Goal: Task Accomplishment & Management: Complete application form

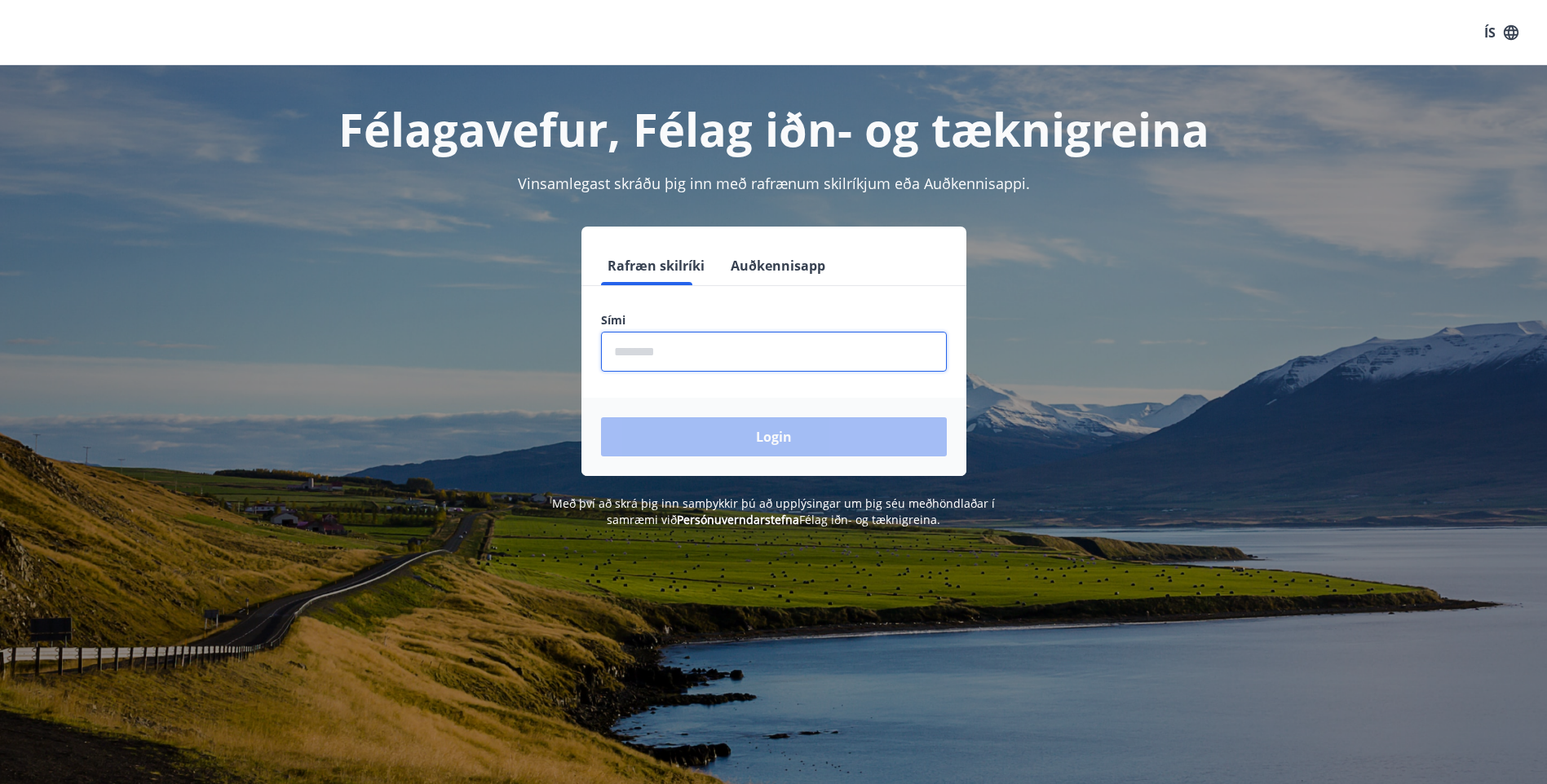
click at [704, 347] on input "phone" at bounding box center [774, 351] width 345 height 40
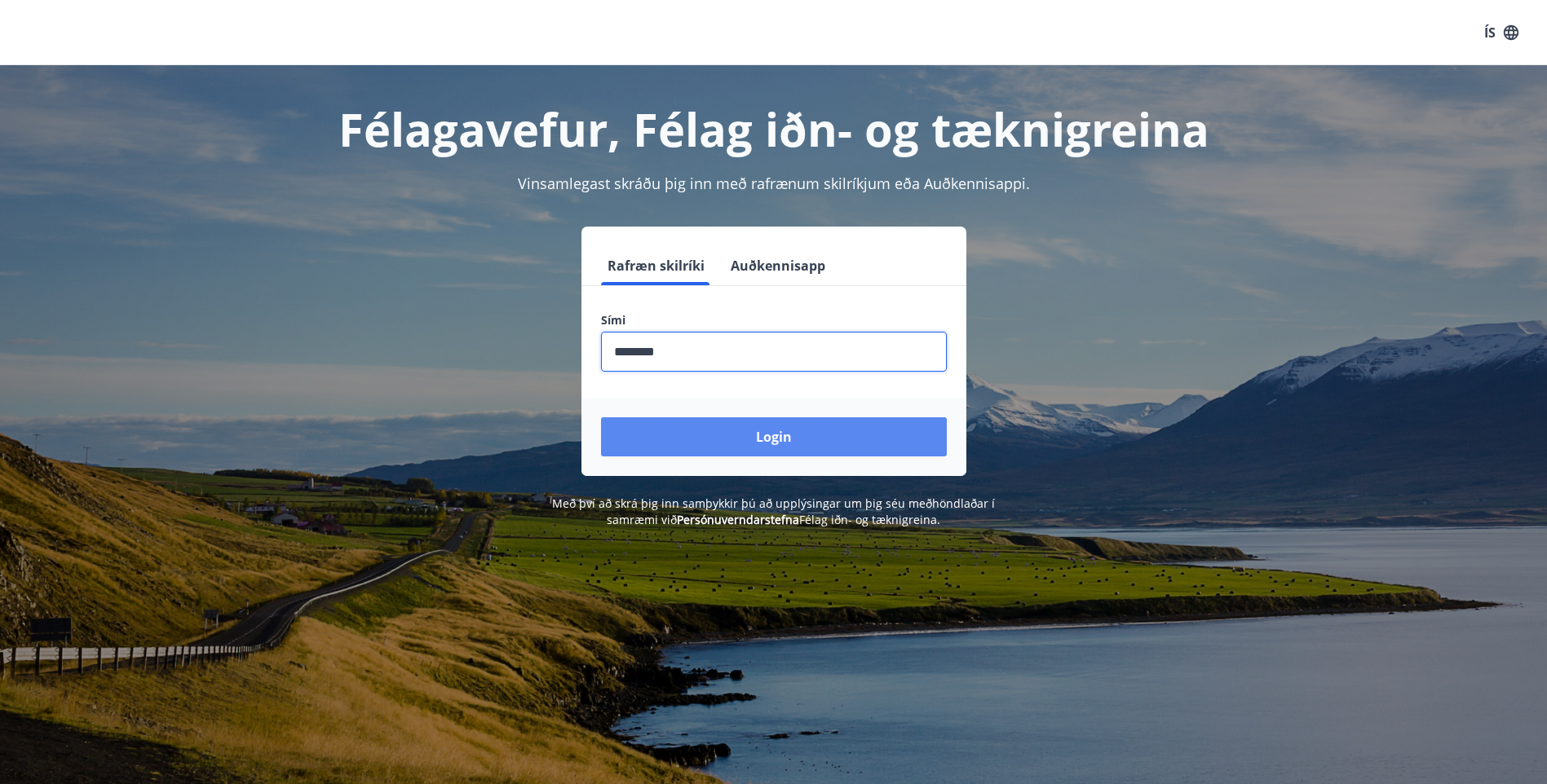
type input "********"
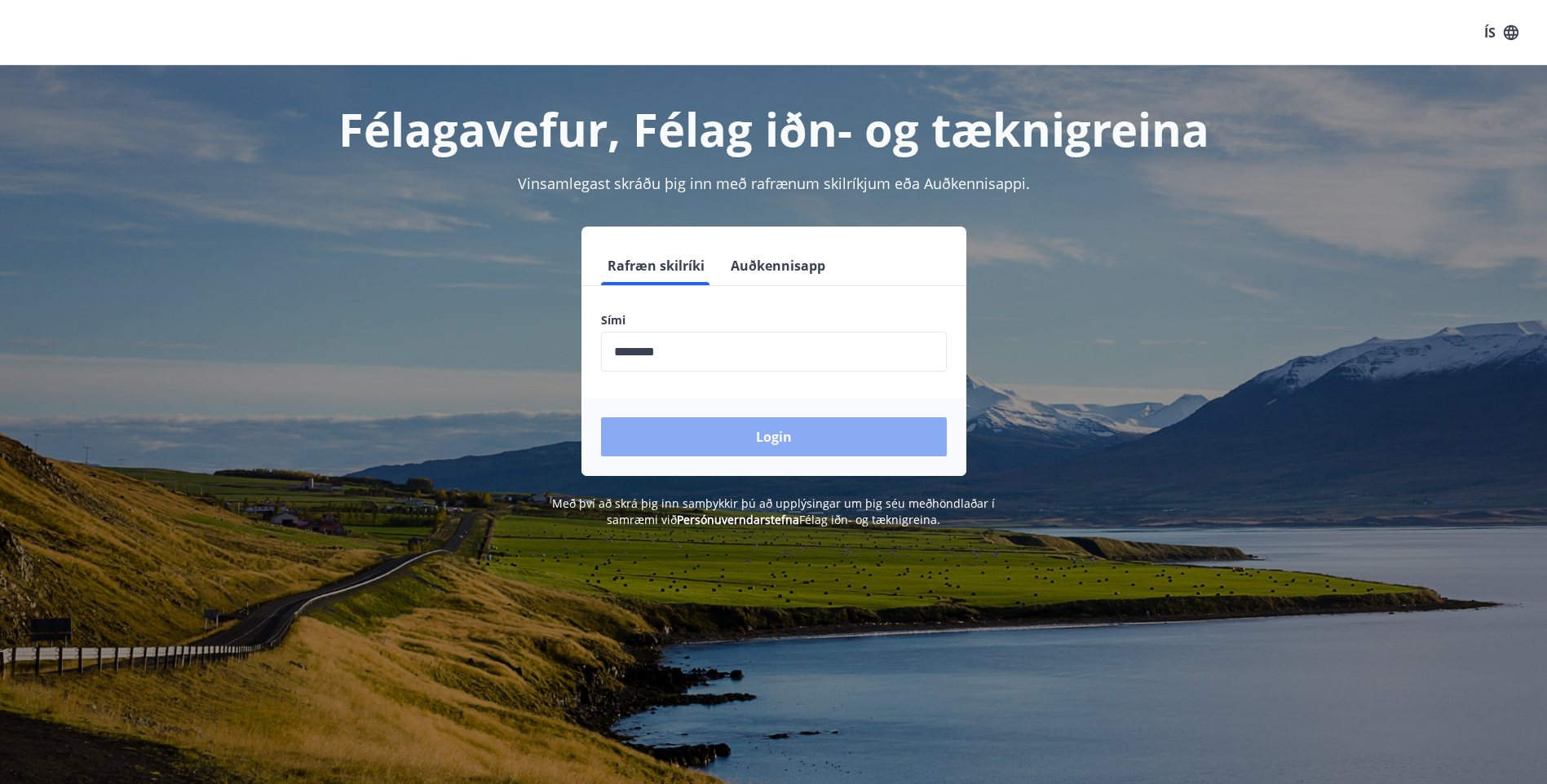
click at [740, 431] on button "Login" at bounding box center [774, 436] width 345 height 39
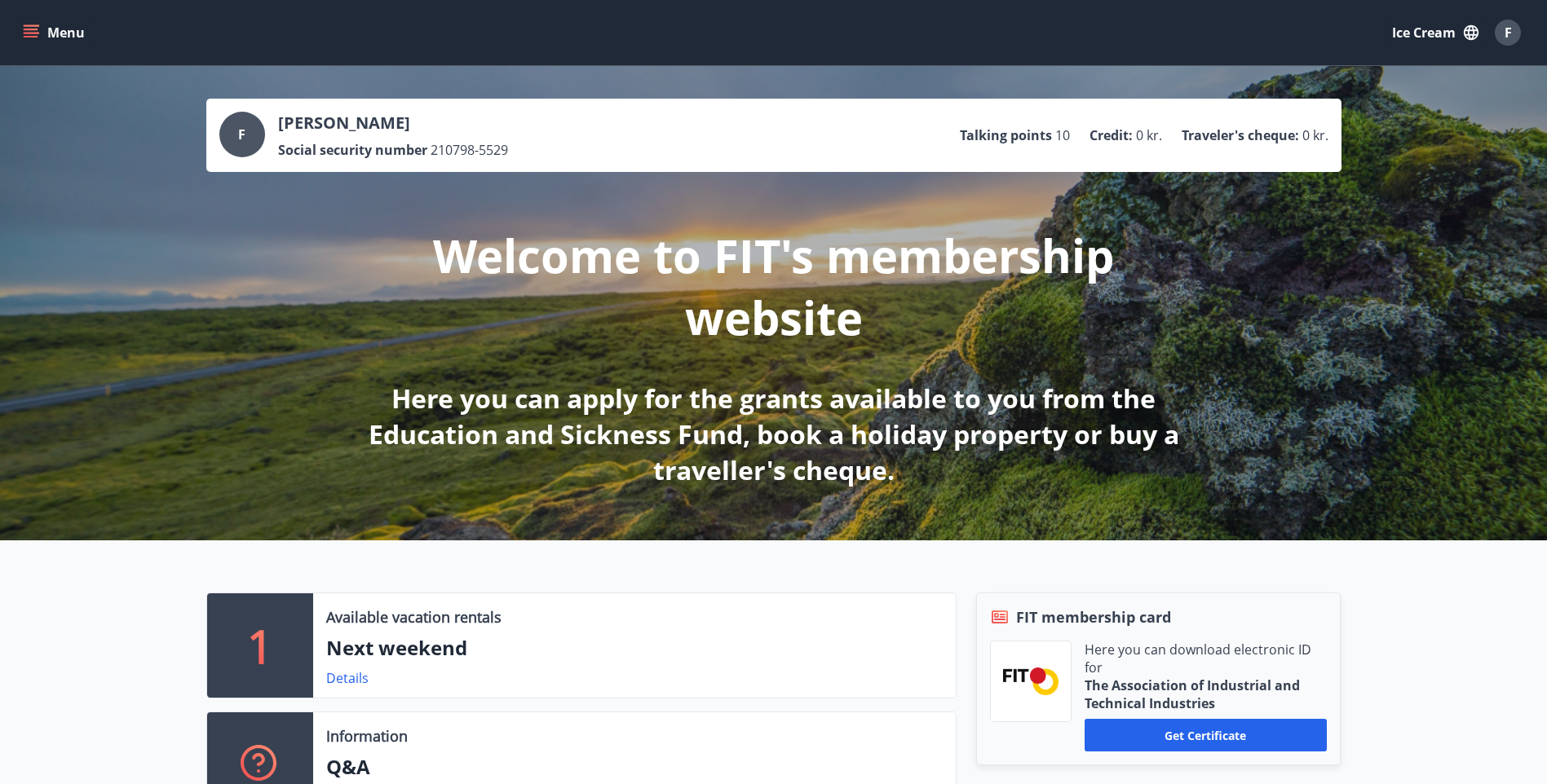
click at [1019, 137] on p "Talking points" at bounding box center [1005, 135] width 92 height 18
click at [1050, 138] on li "Talking points 10" at bounding box center [1014, 135] width 110 height 18
click at [31, 20] on button "Menu" at bounding box center [55, 32] width 72 height 30
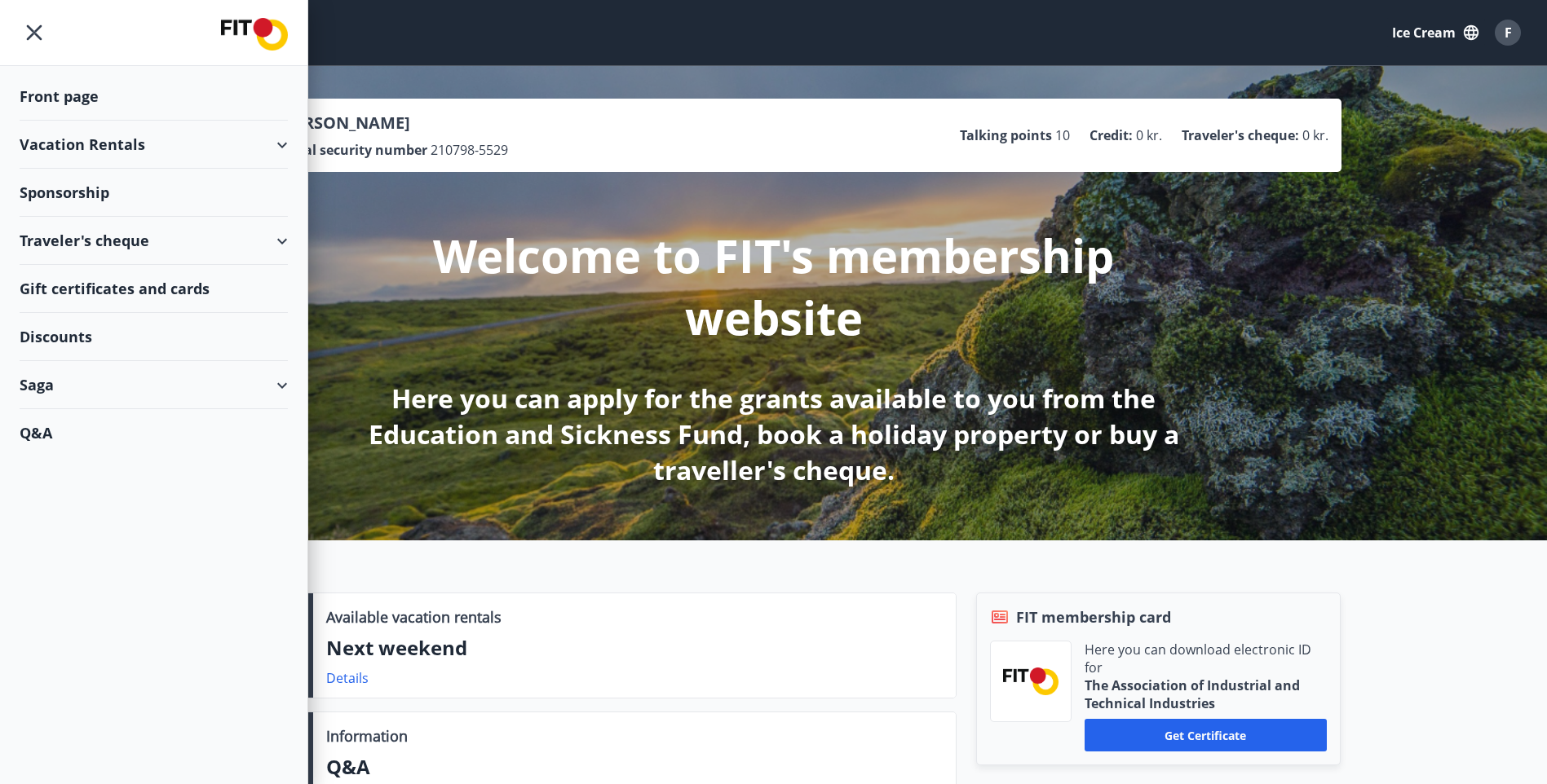
click at [106, 194] on div "Sponsorship" at bounding box center [154, 192] width 269 height 48
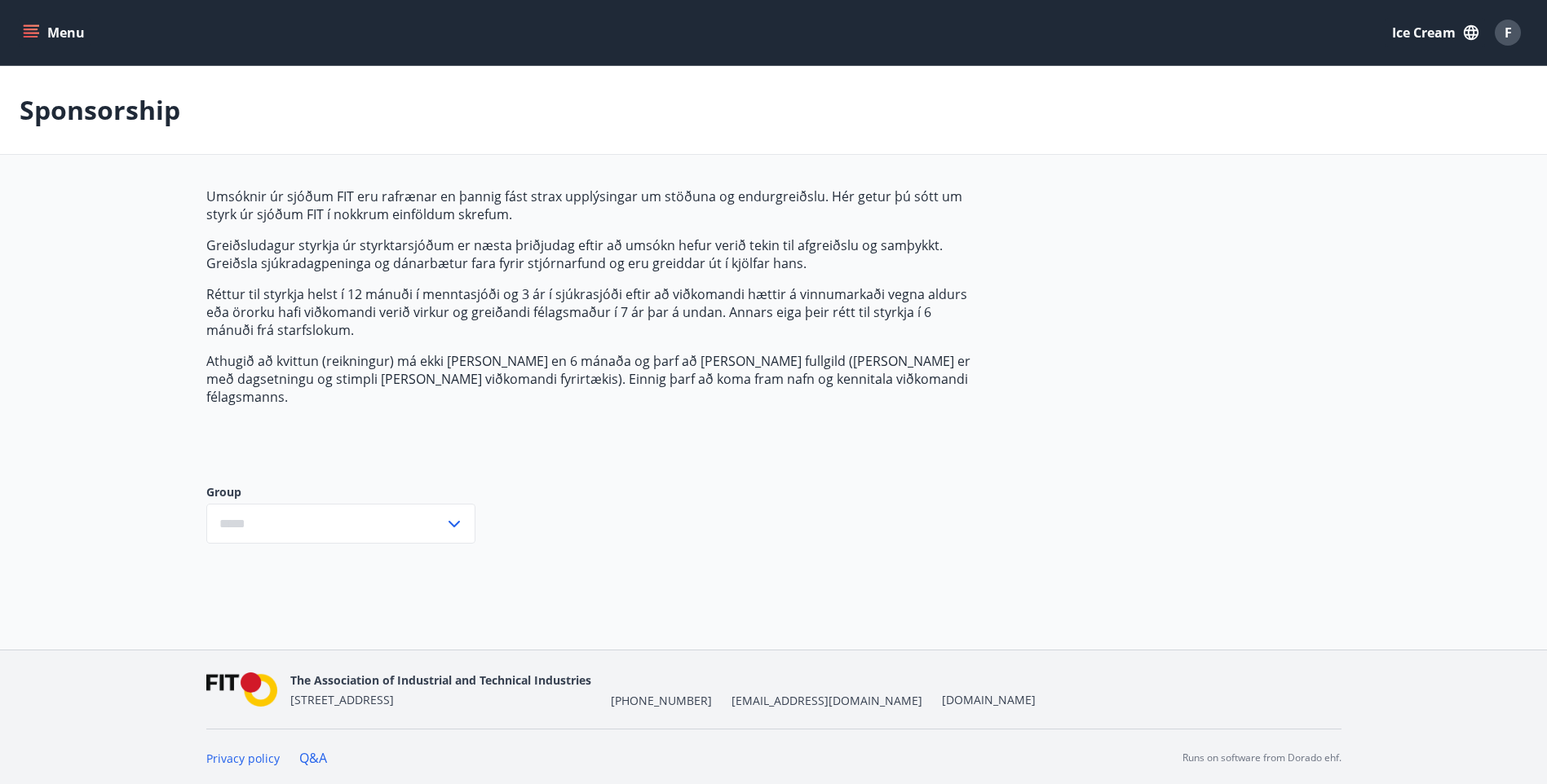
type input "***"
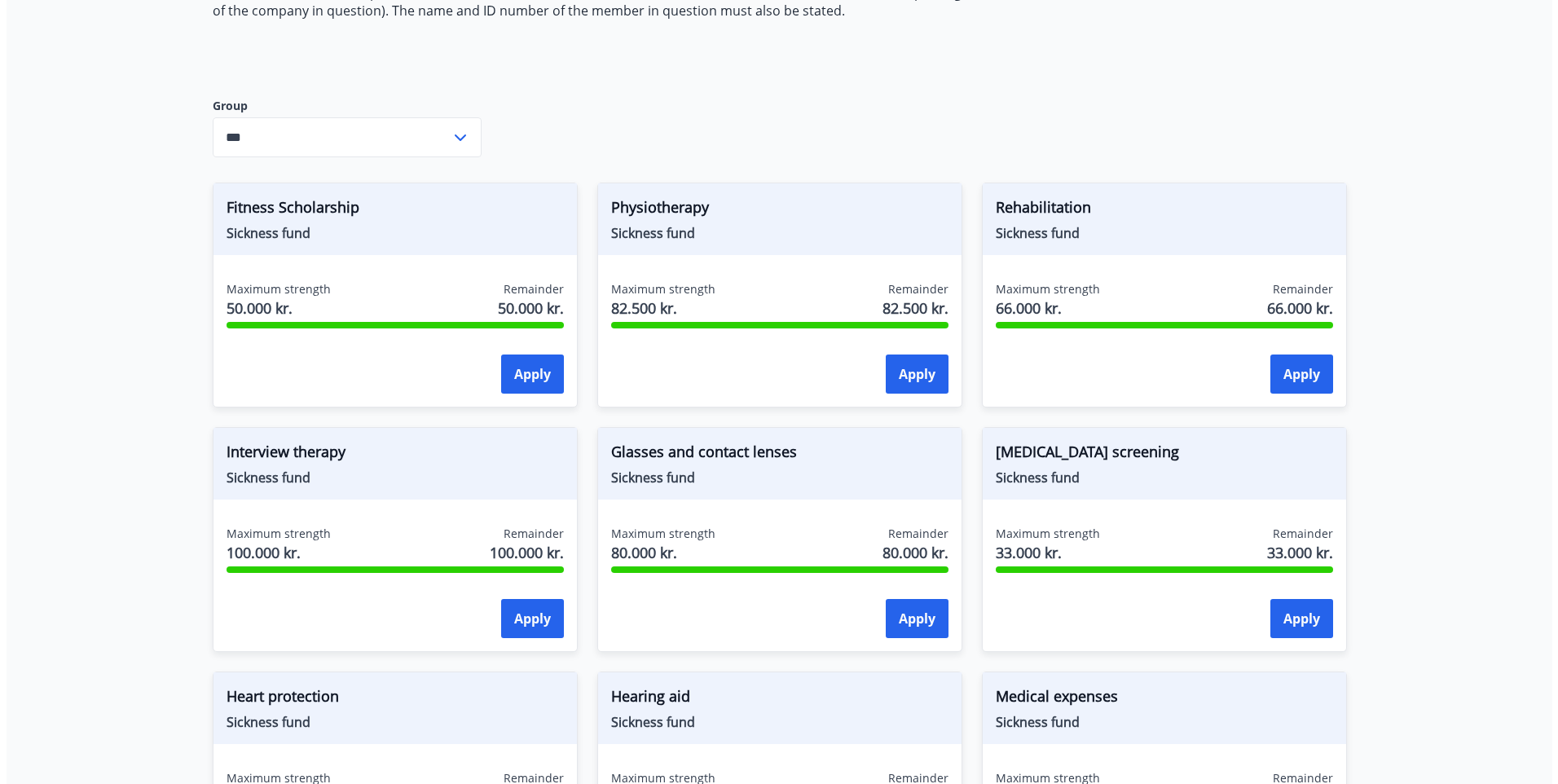
scroll to position [245, 0]
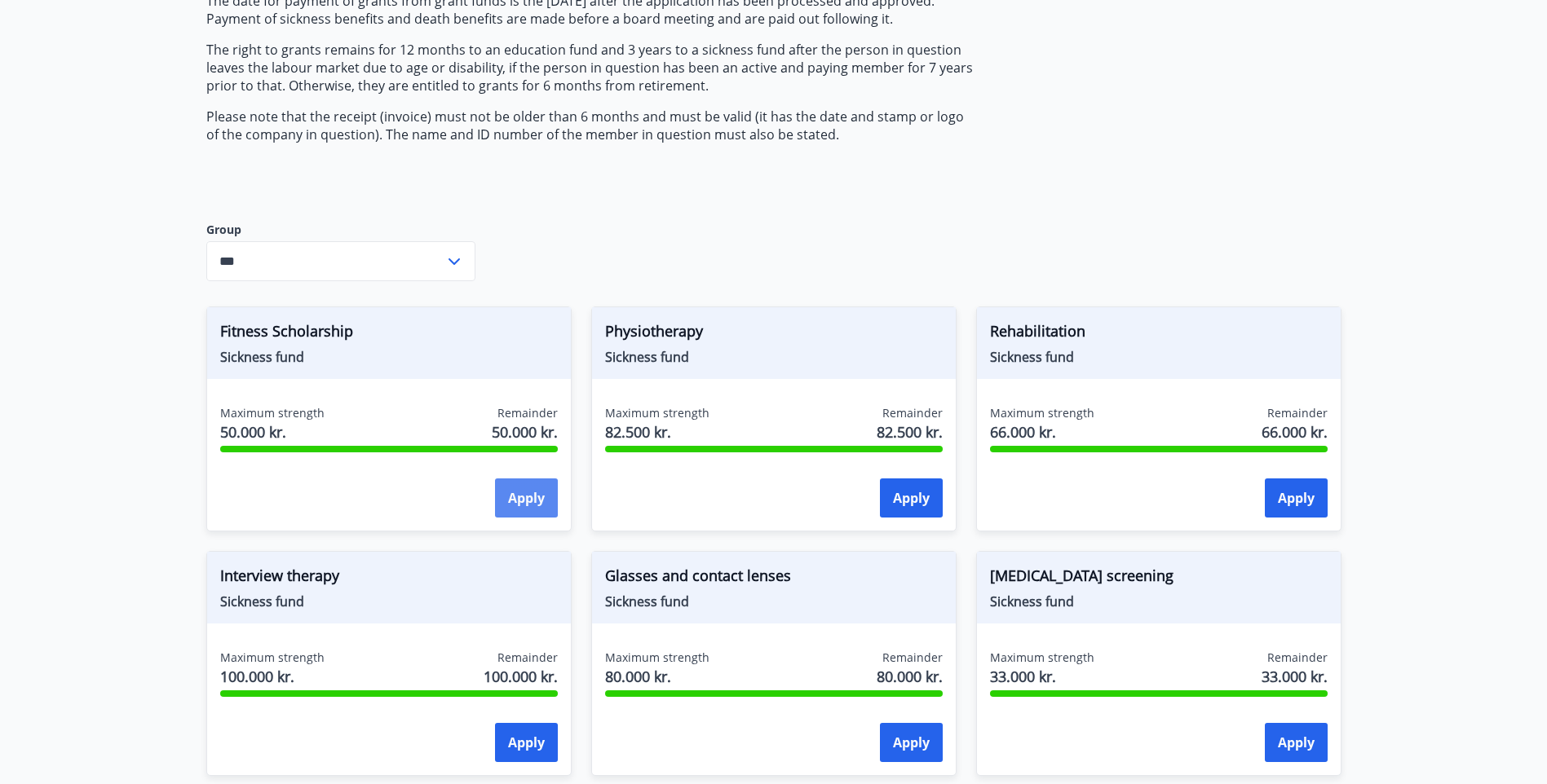
click at [528, 495] on button "Apply" at bounding box center [526, 498] width 62 height 39
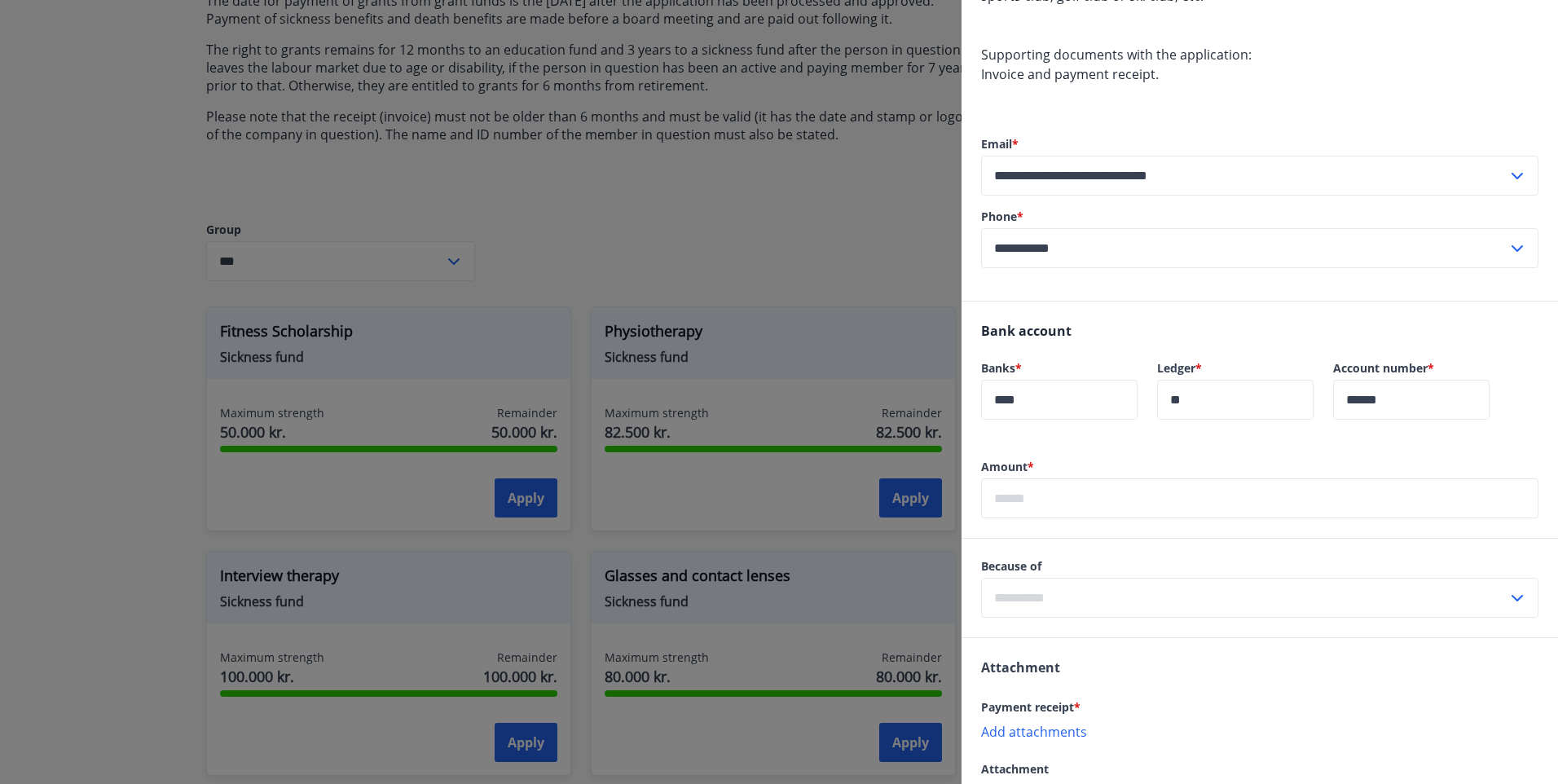
click at [1112, 498] on input "text" at bounding box center [1260, 498] width 557 height 40
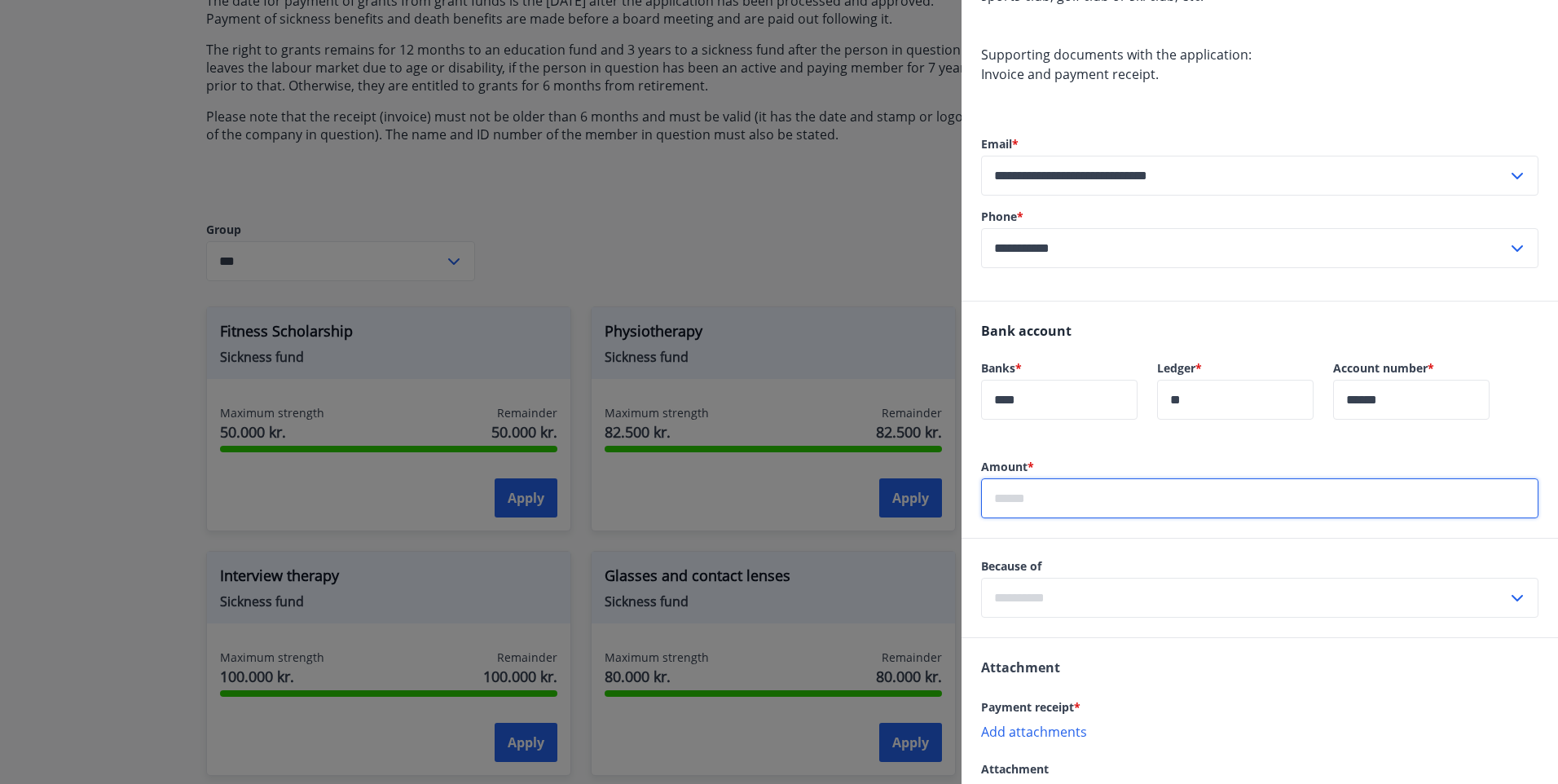
click at [1147, 449] on div "Bank account Banks * **** ​ Ledger * ** ​ Account number * ****** ​" at bounding box center [1259, 380] width 597 height 157
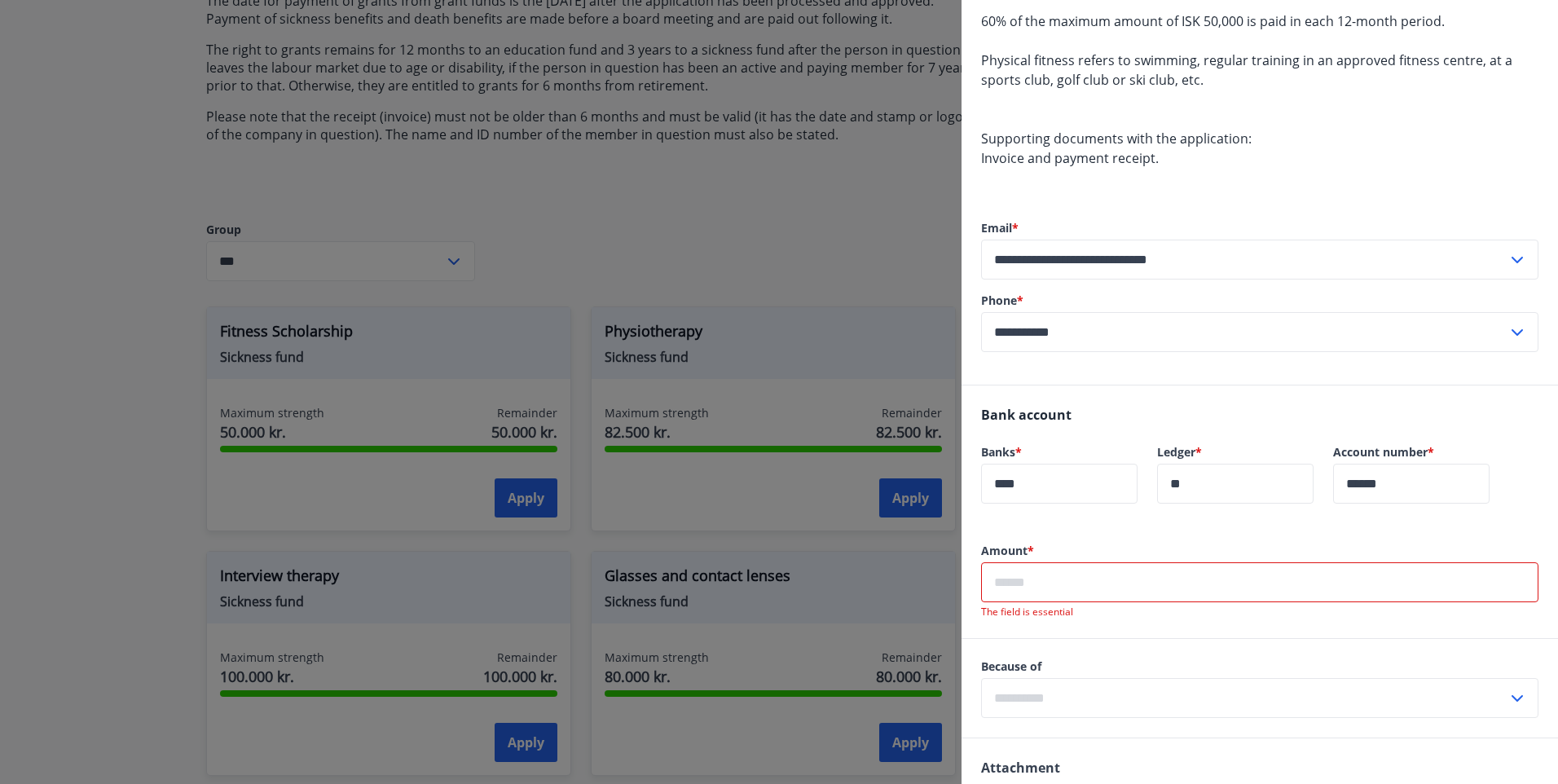
scroll to position [151, 0]
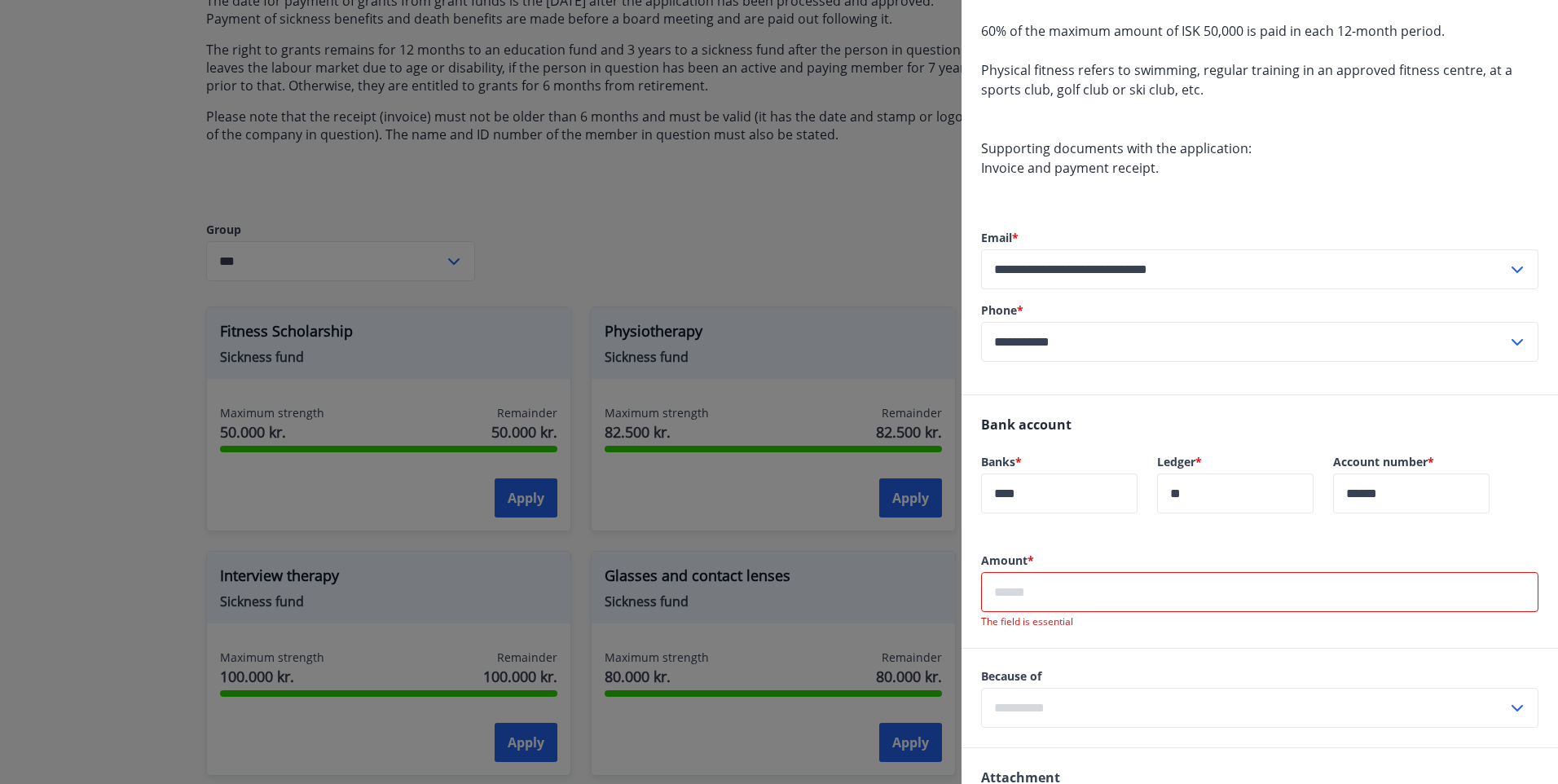
click at [1101, 597] on input "text" at bounding box center [1260, 592] width 557 height 40
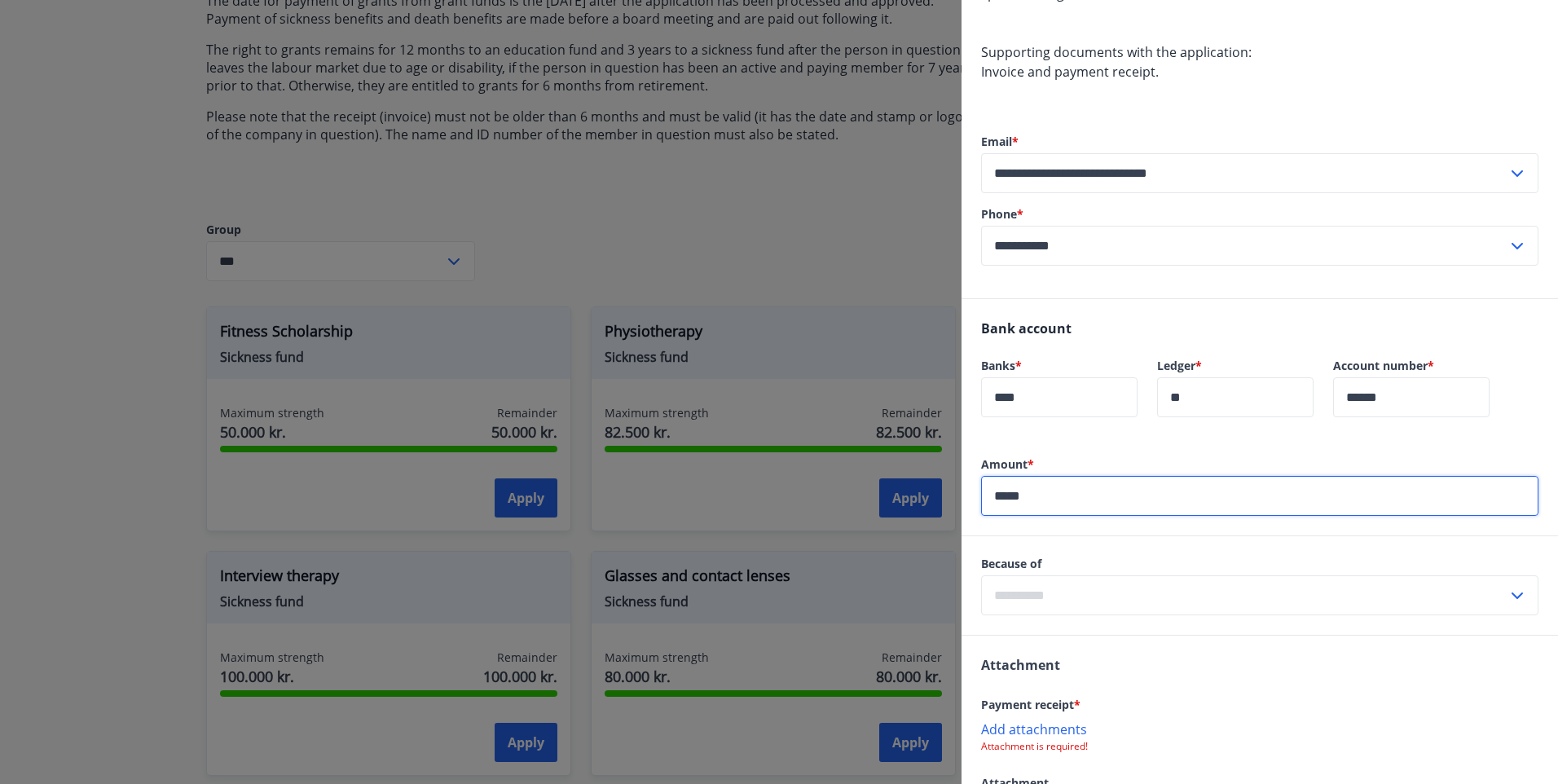
scroll to position [326, 0]
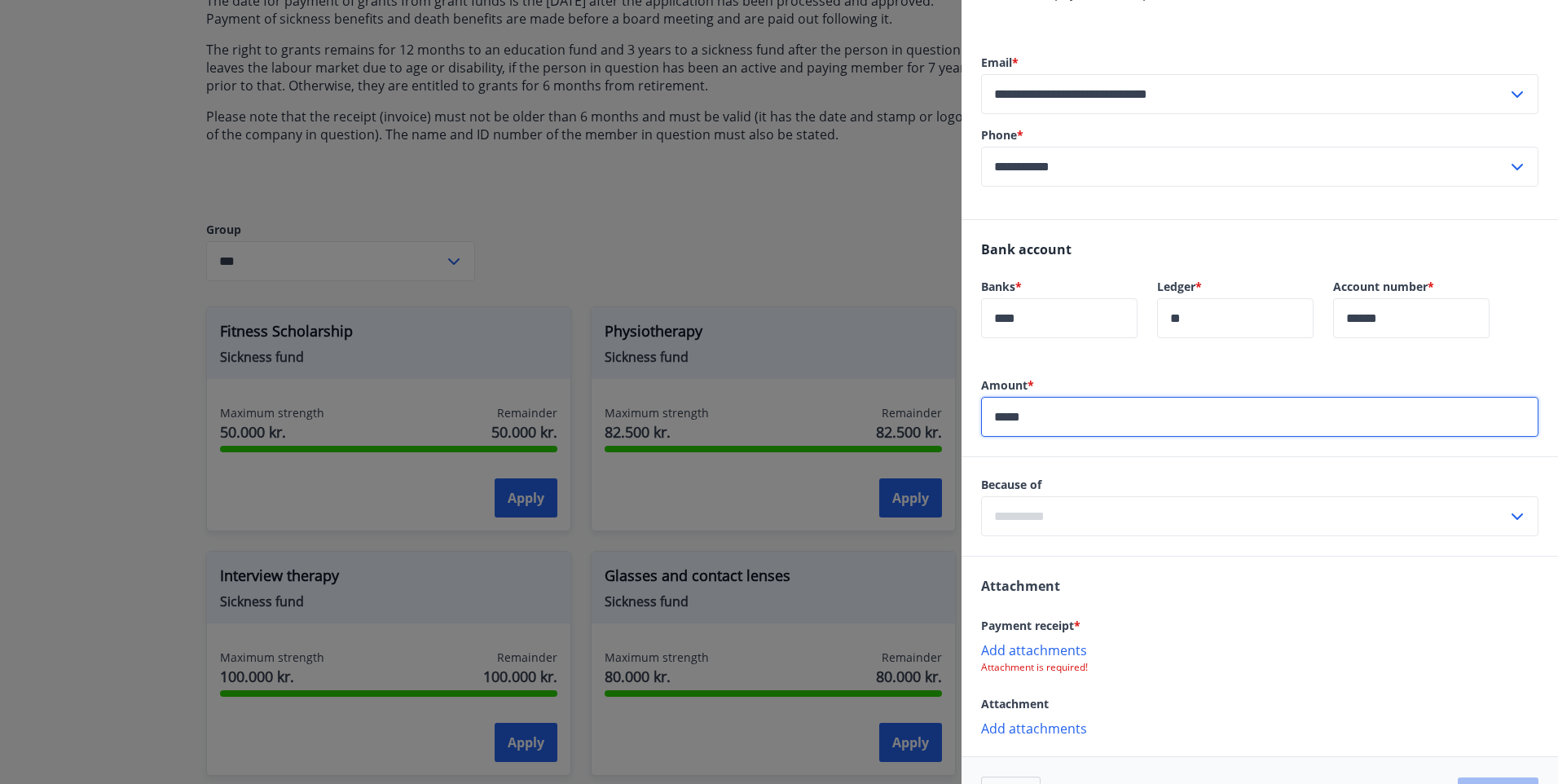
type input "*****"
click at [1087, 494] on div "Because of ​" at bounding box center [1260, 506] width 557 height 59
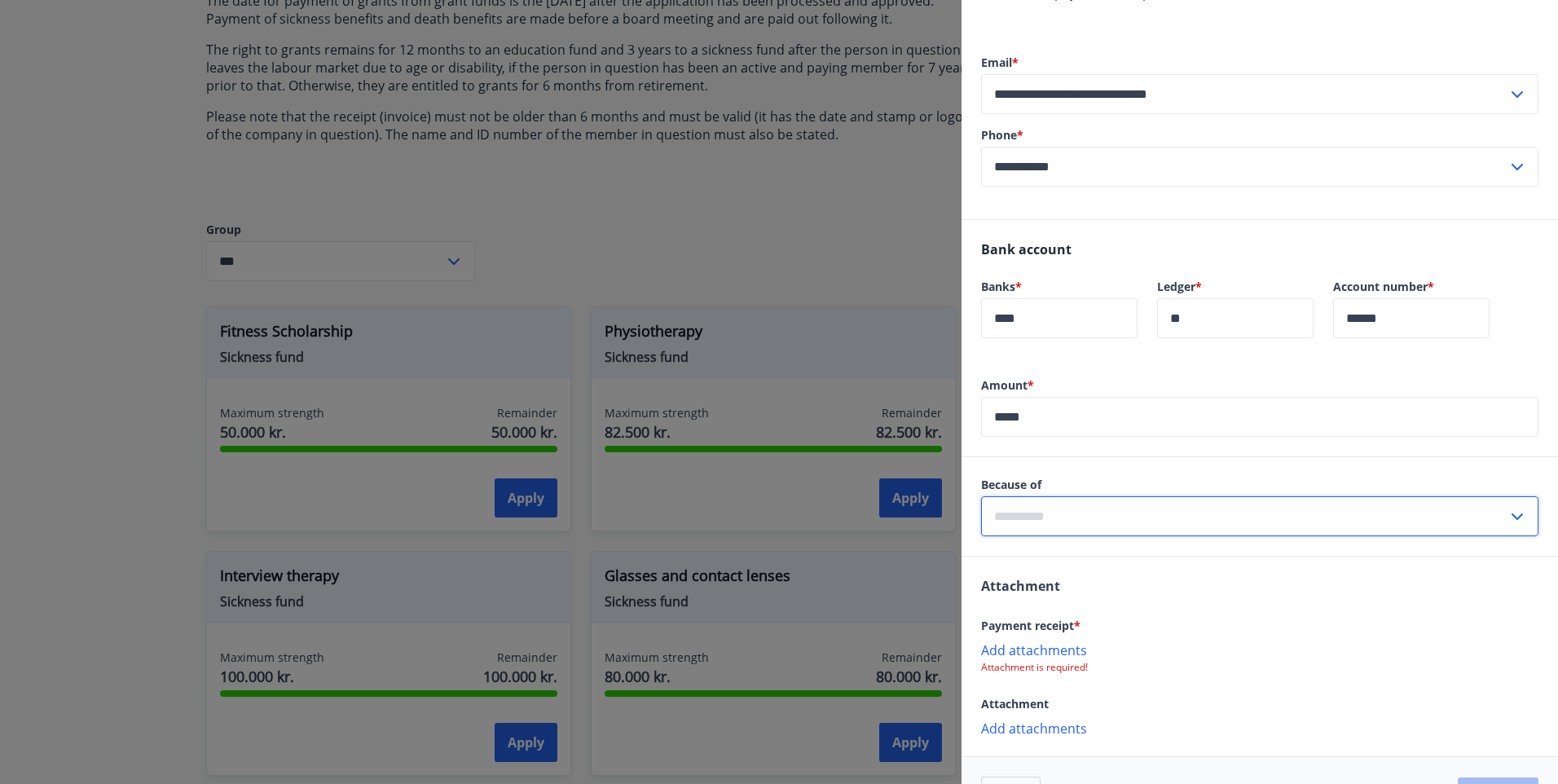
click at [1088, 512] on input "text" at bounding box center [1245, 516] width 527 height 40
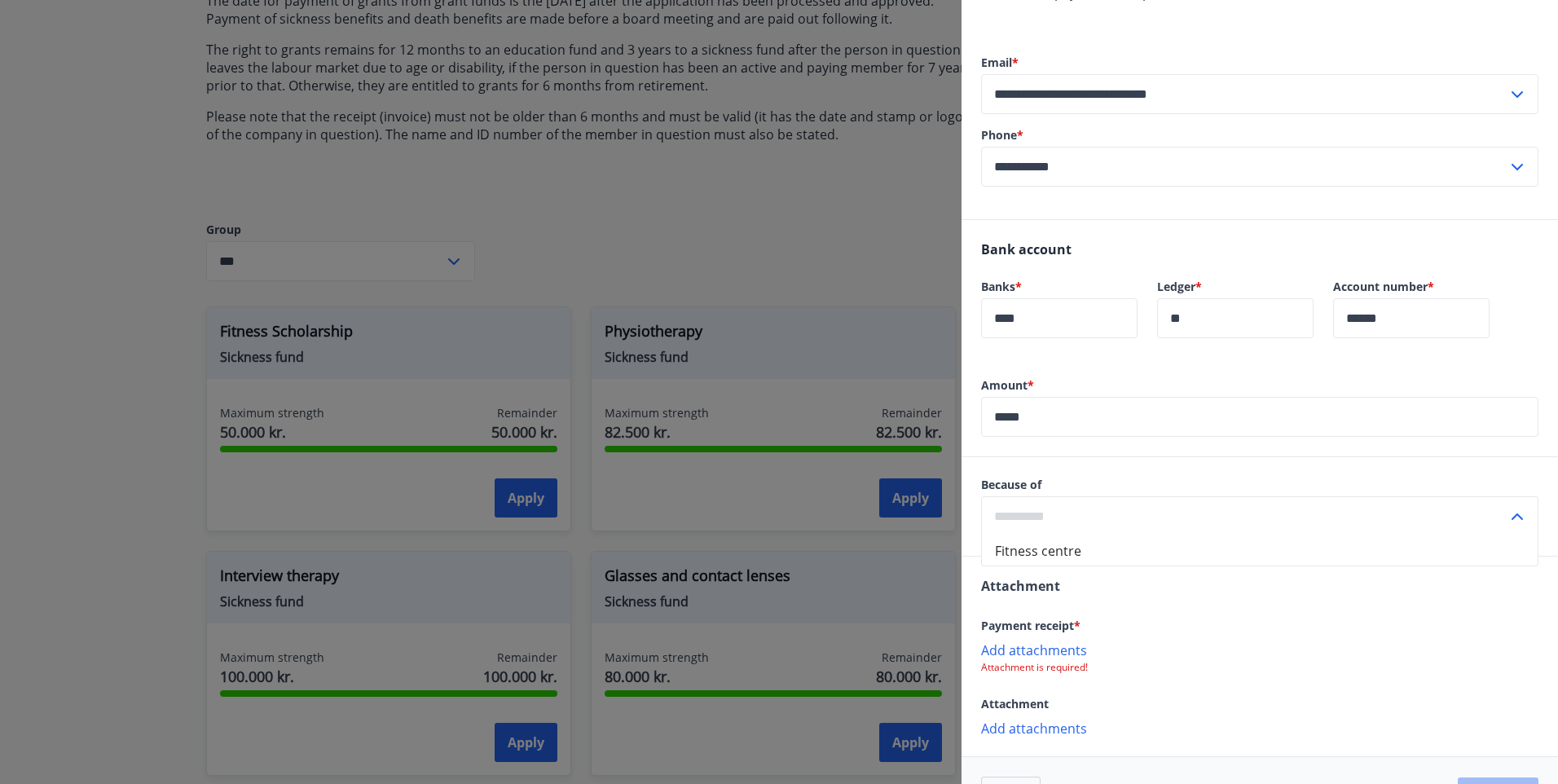
click at [1091, 560] on li "Fitness centre" at bounding box center [1260, 550] width 556 height 30
type input "**********"
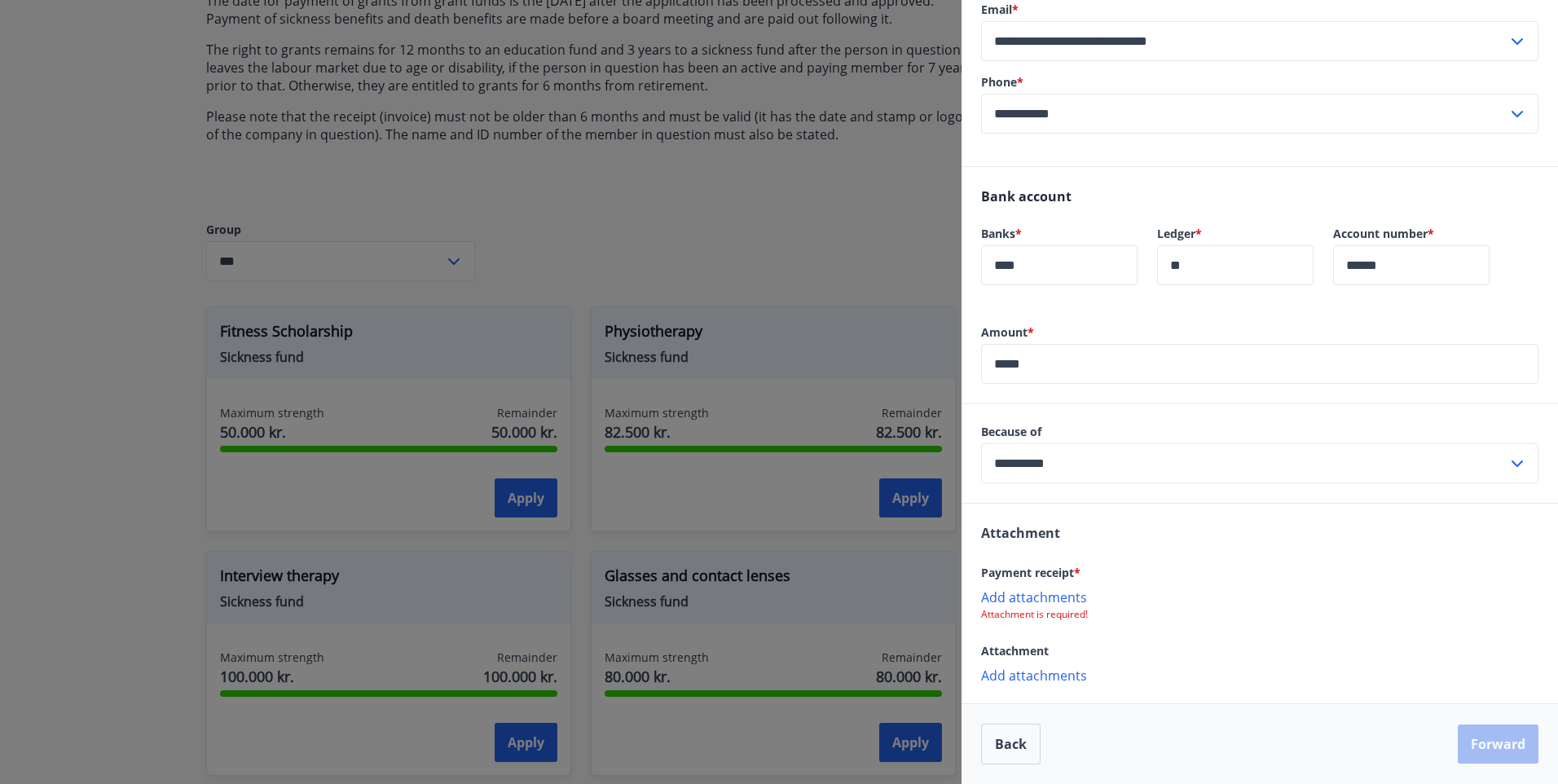
click at [1052, 599] on p "Add attachments" at bounding box center [1260, 596] width 557 height 16
click at [1067, 673] on p "Add attachments" at bounding box center [1260, 674] width 557 height 16
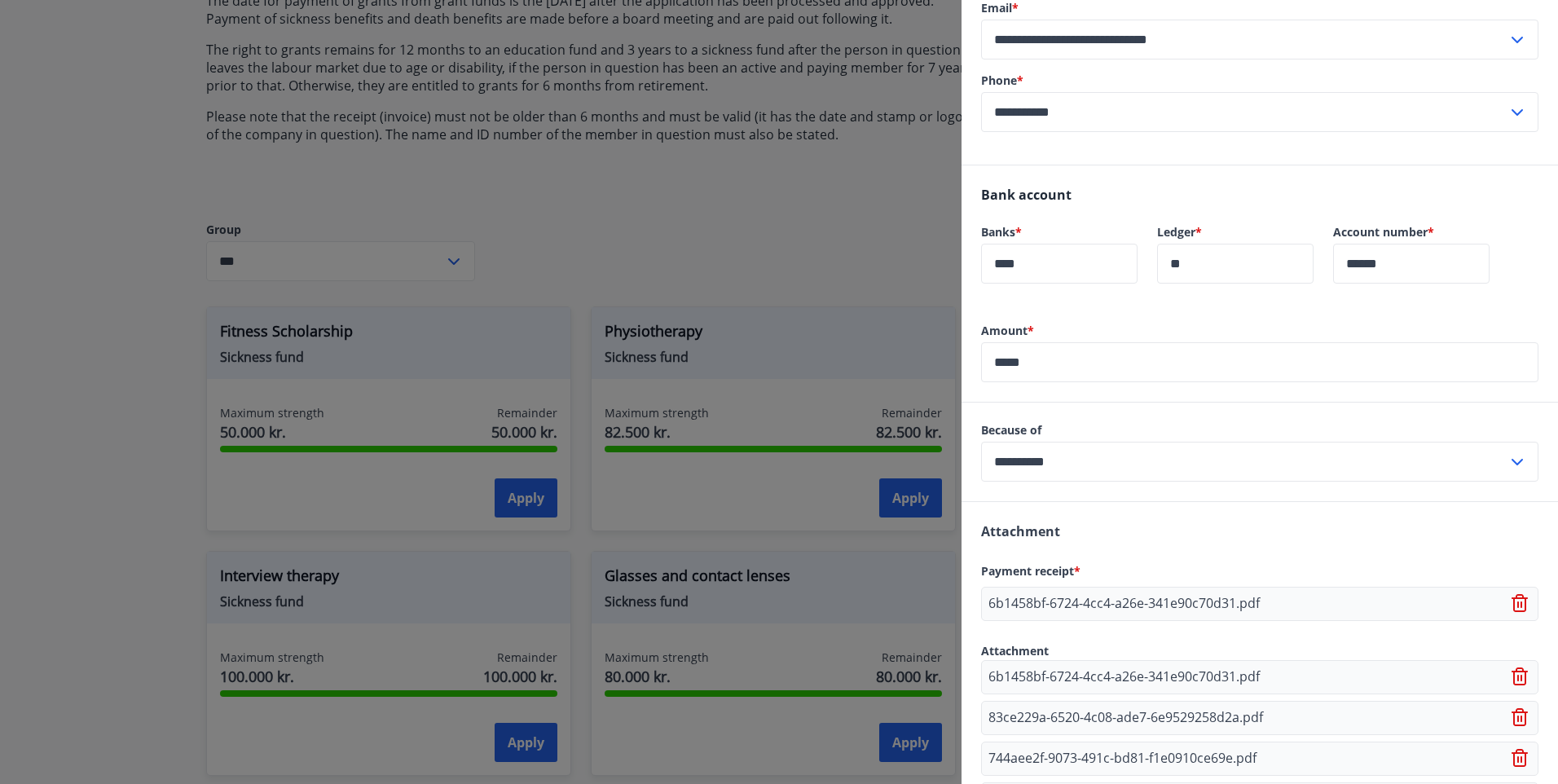
click at [1513, 604] on icon at bounding box center [1519, 603] width 16 height 18
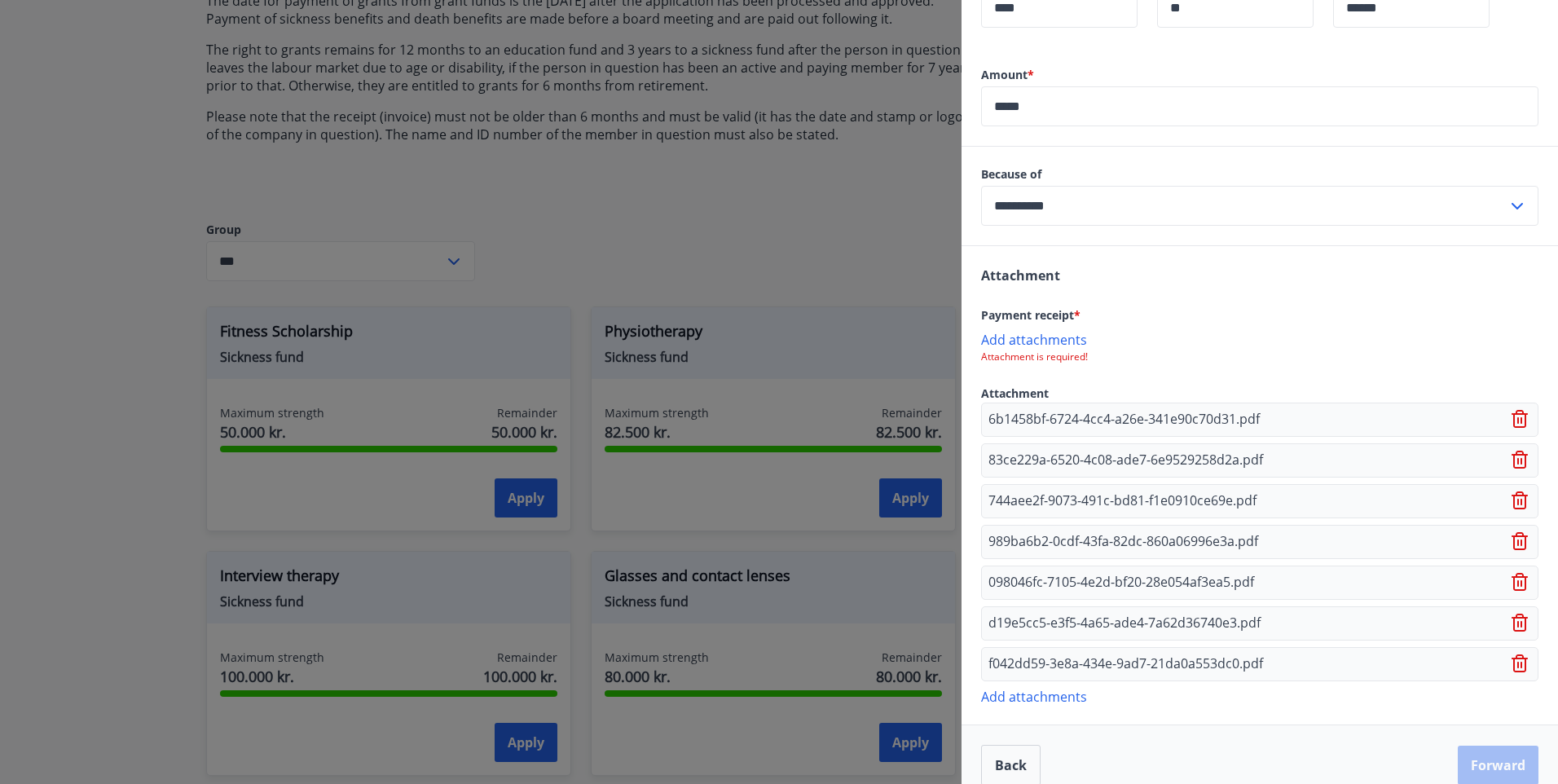
scroll to position [657, 0]
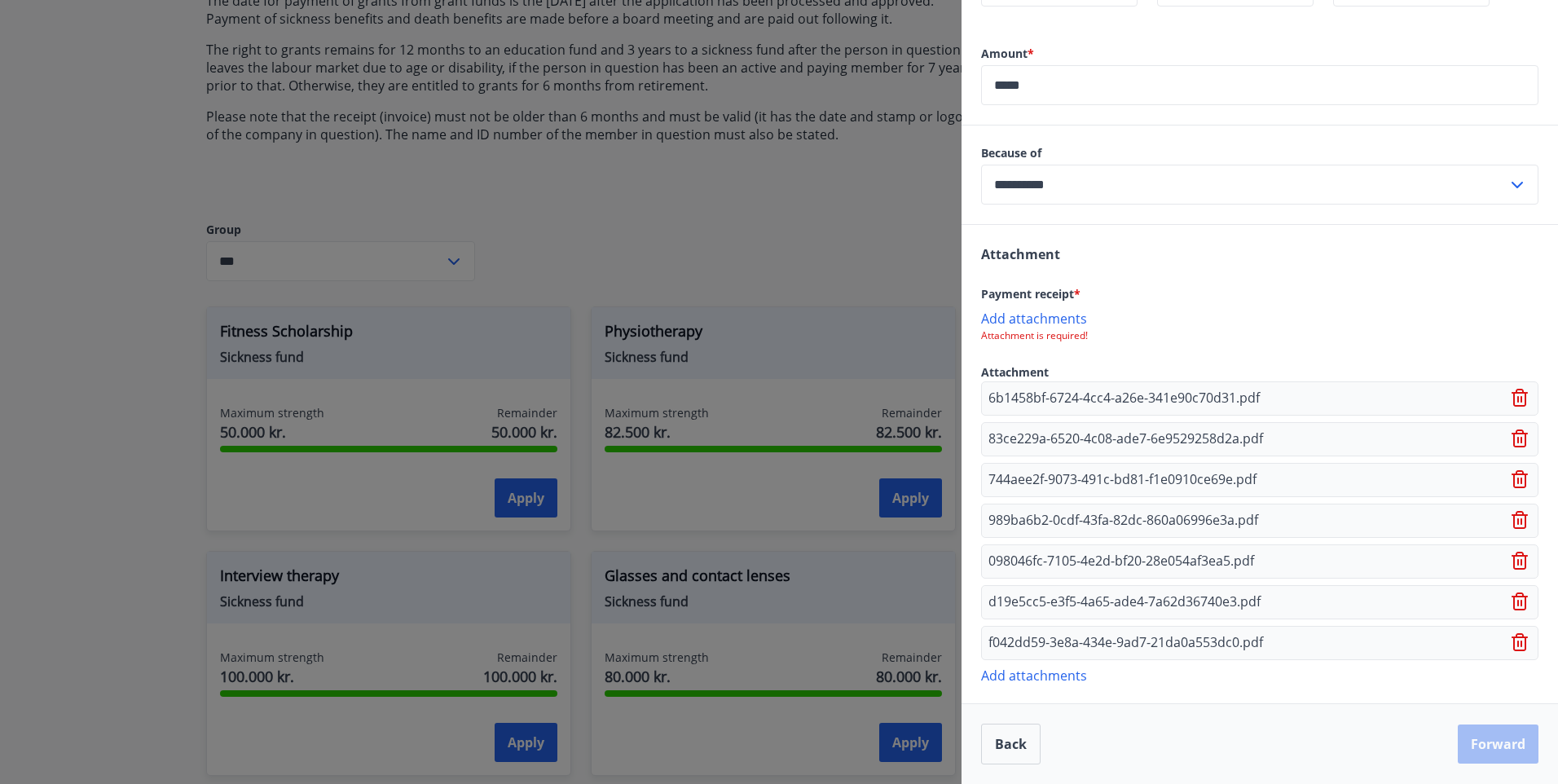
click at [1041, 315] on p "Add attachments" at bounding box center [1260, 317] width 557 height 16
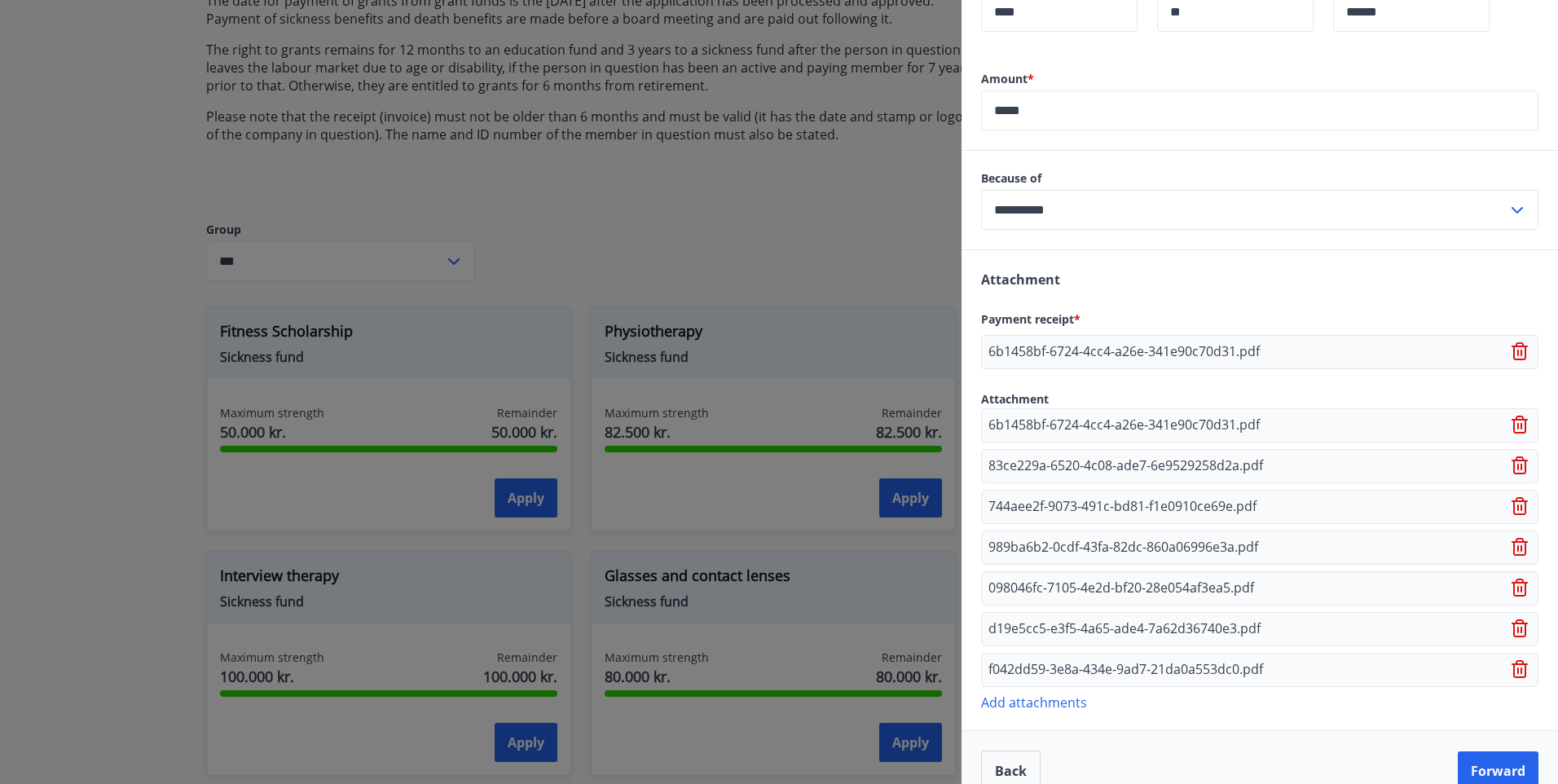
scroll to position [652, 0]
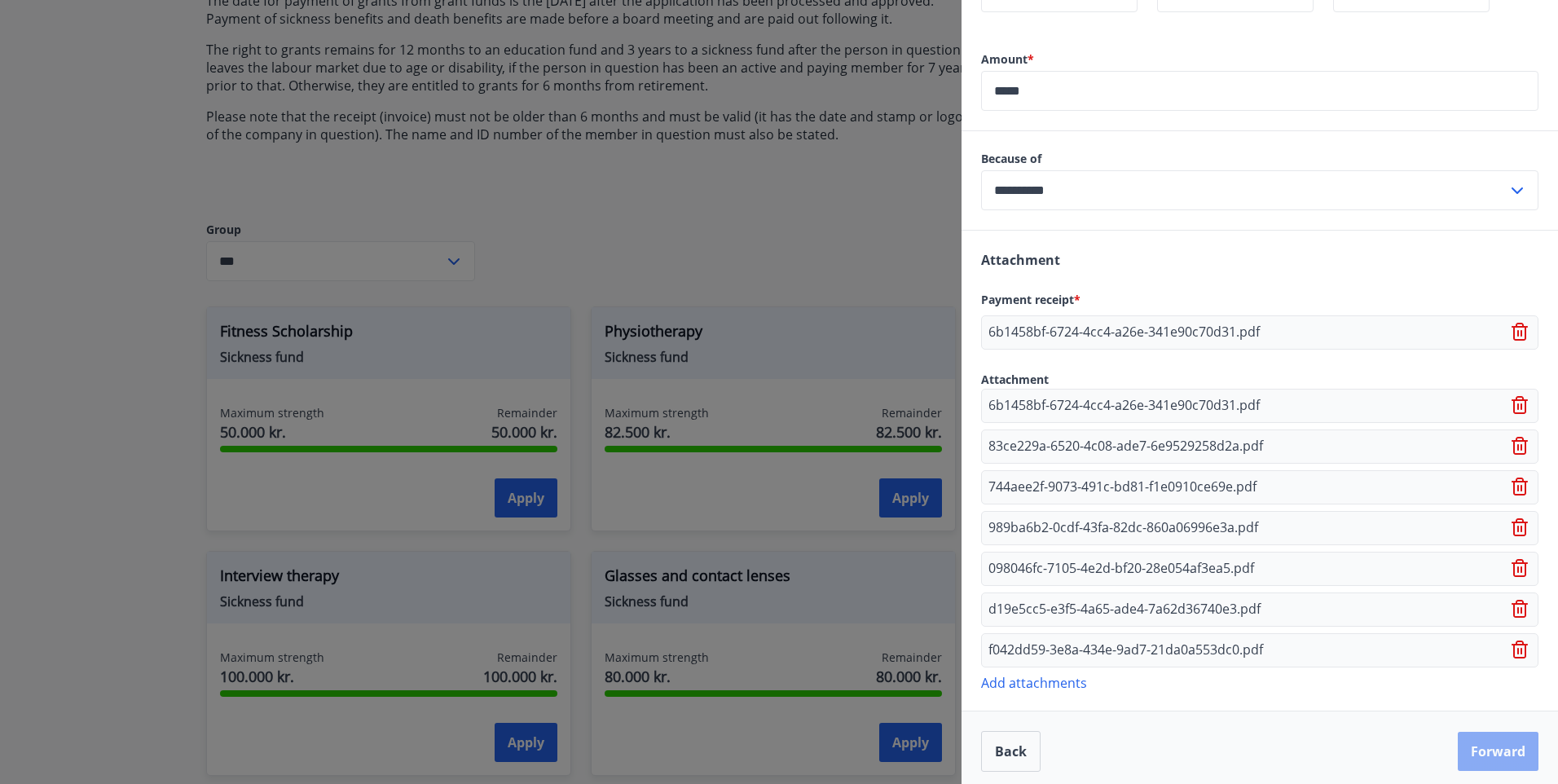
click at [1485, 755] on button "Forward" at bounding box center [1498, 751] width 81 height 39
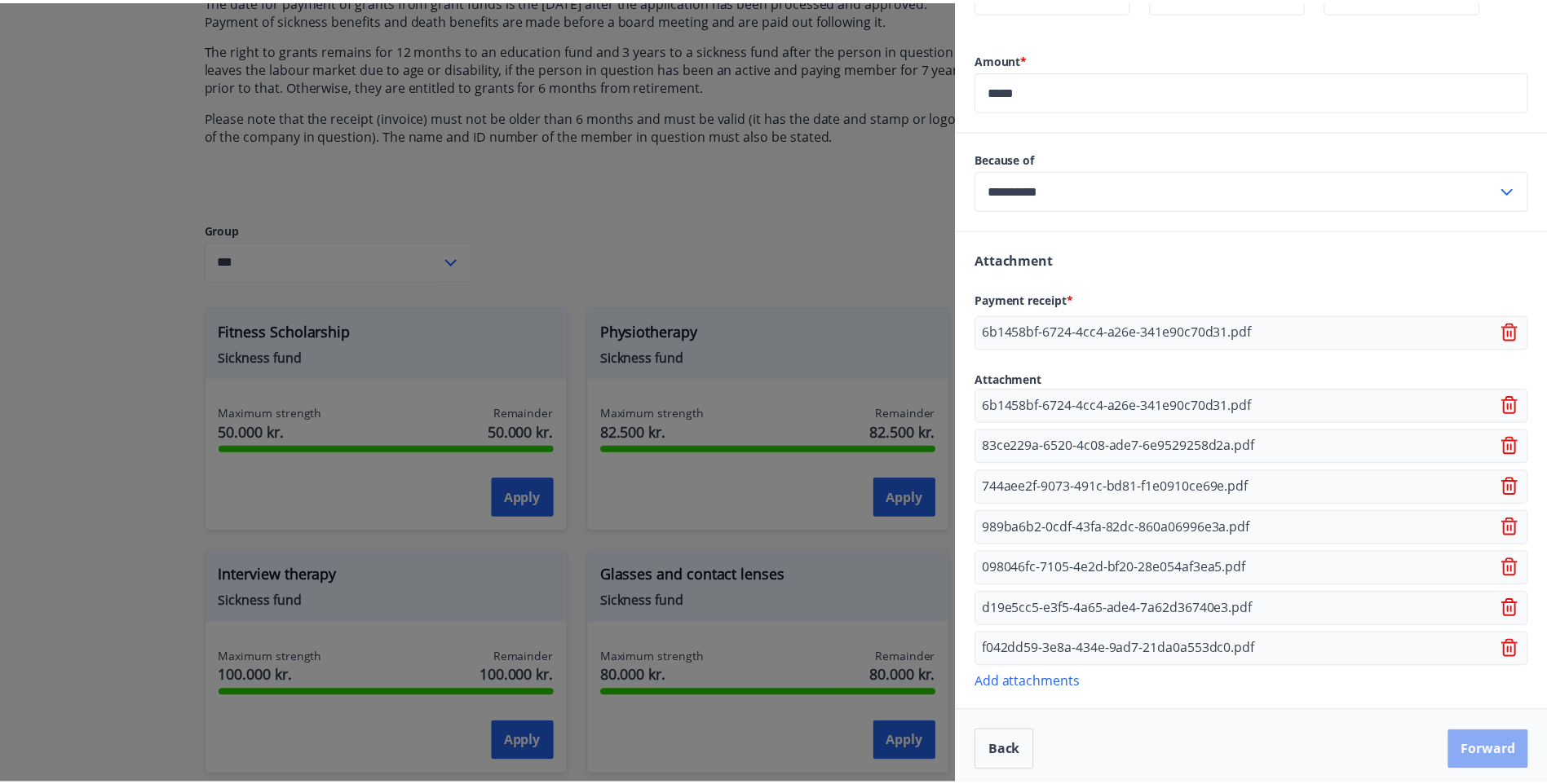
scroll to position [0, 0]
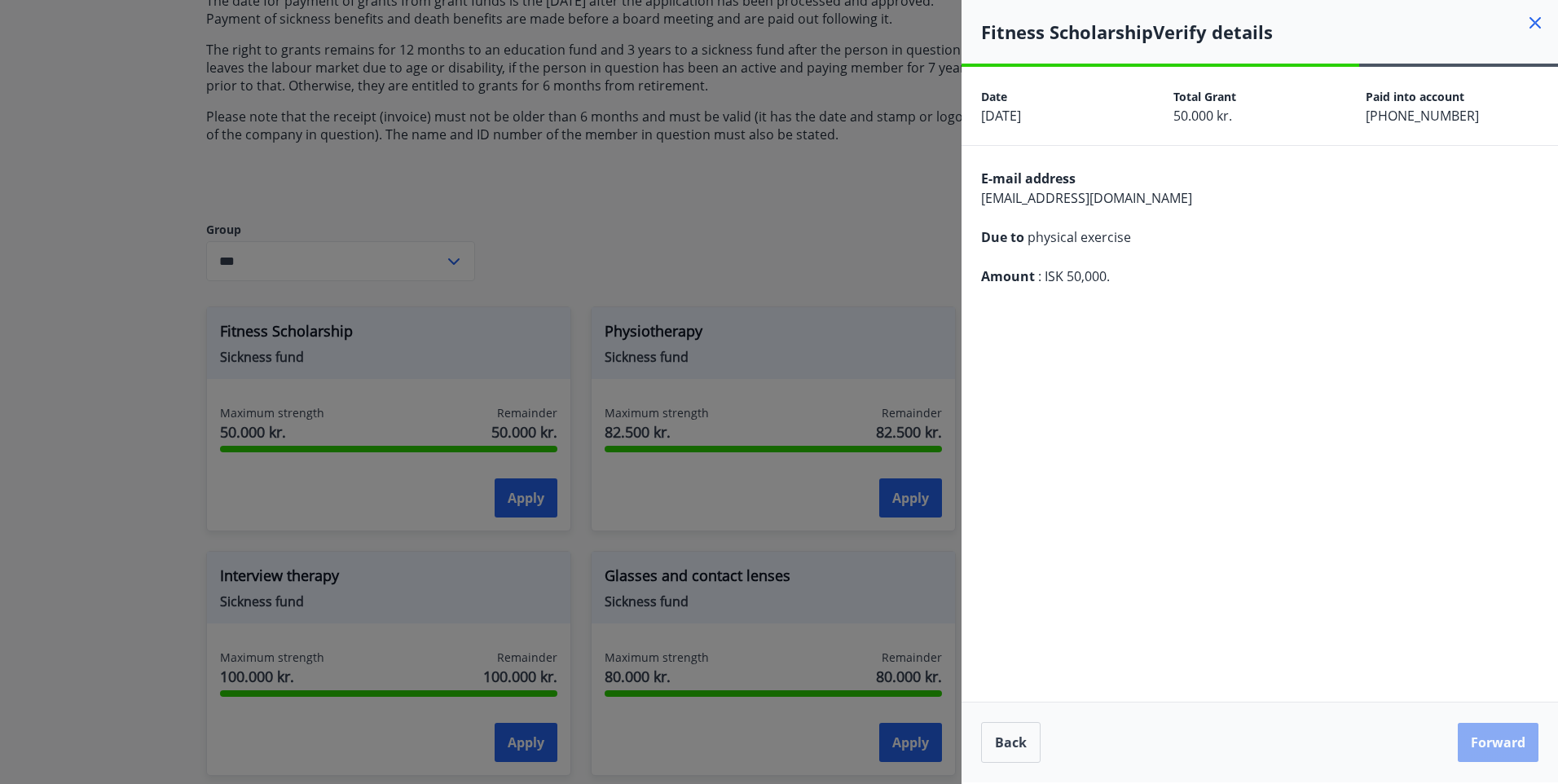
click at [1506, 738] on button "Forward" at bounding box center [1498, 742] width 81 height 39
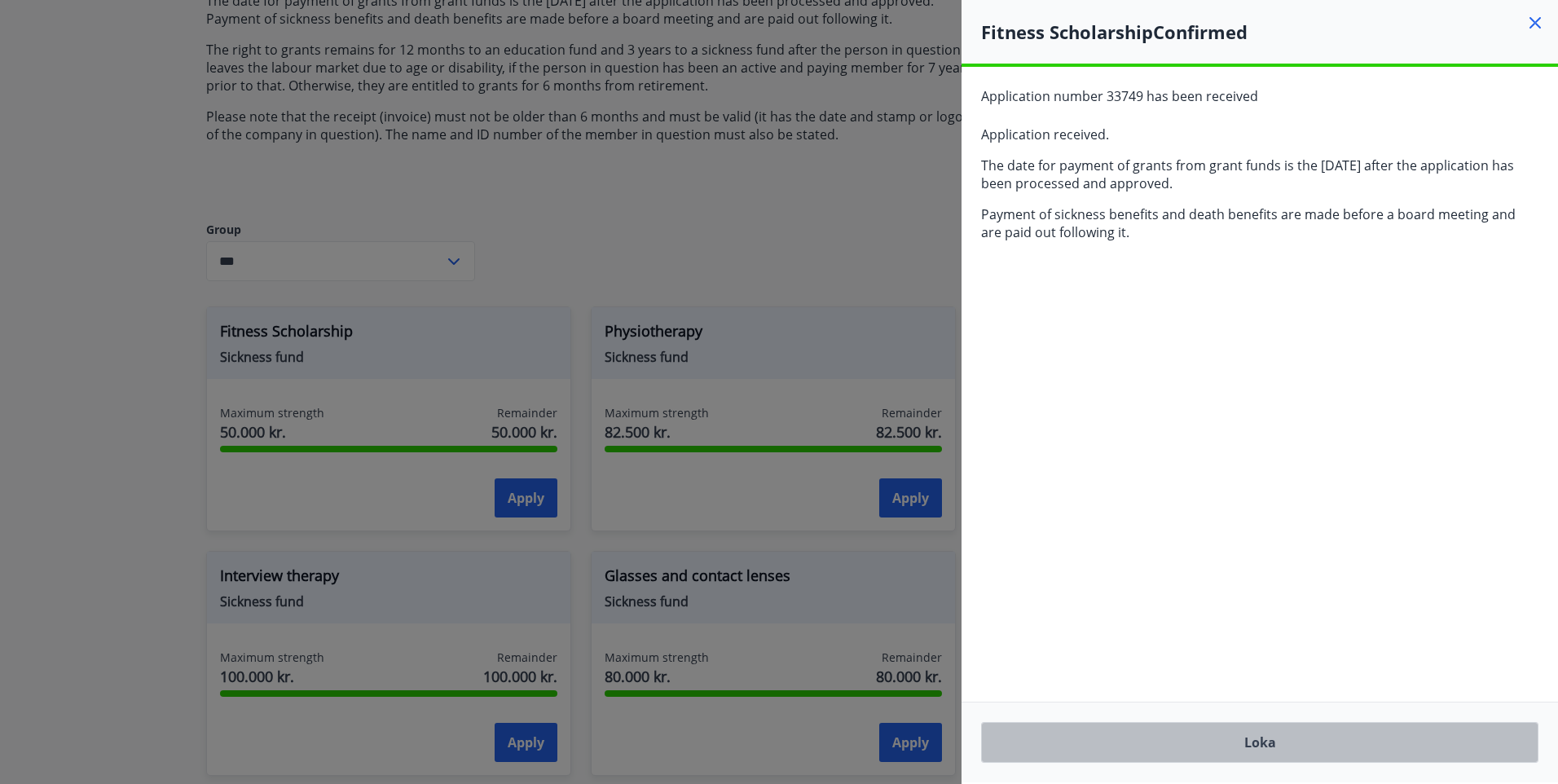
click at [1284, 738] on button "Loka" at bounding box center [1260, 743] width 557 height 41
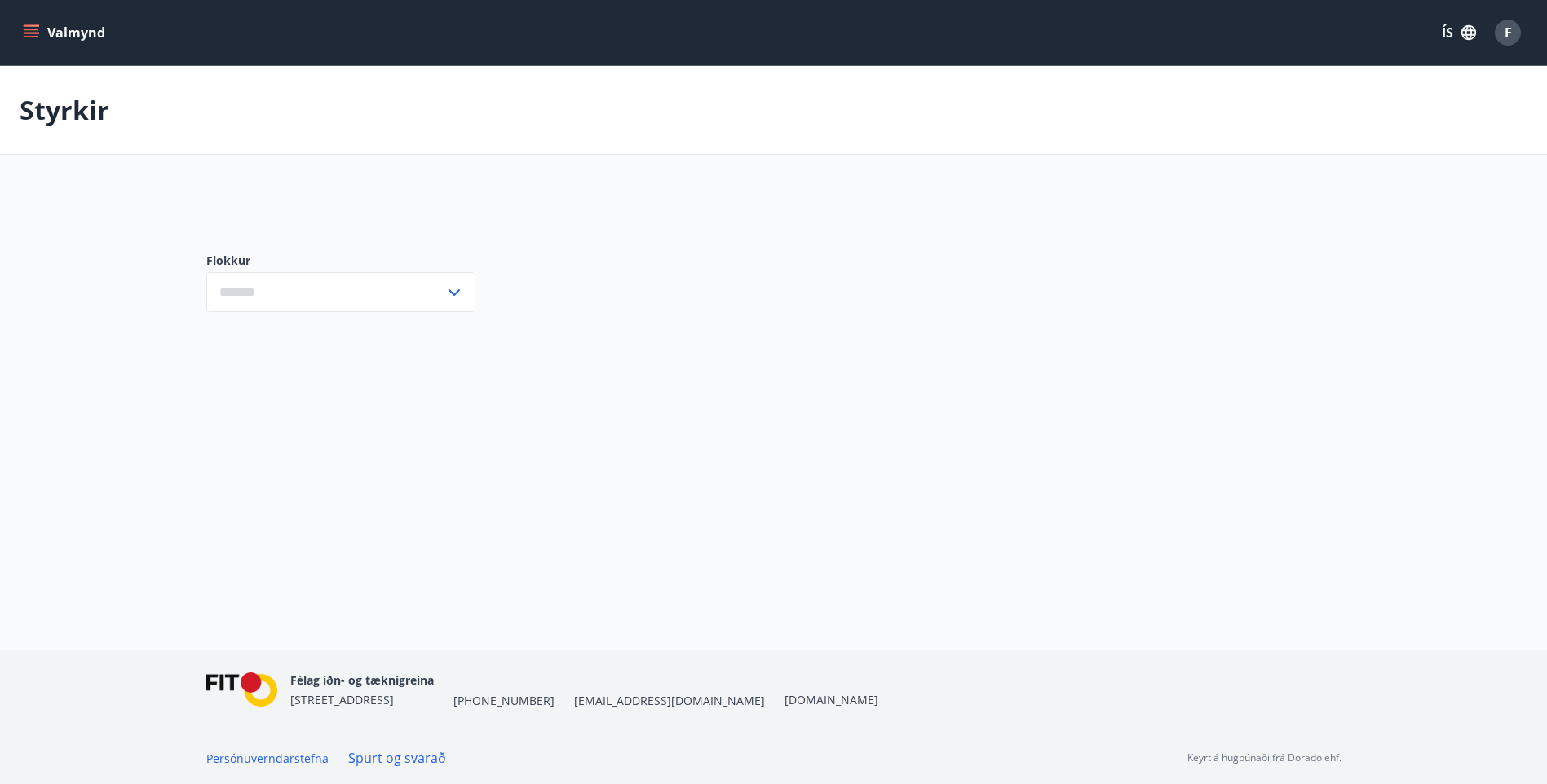
type input "***"
